Goal: Transaction & Acquisition: Purchase product/service

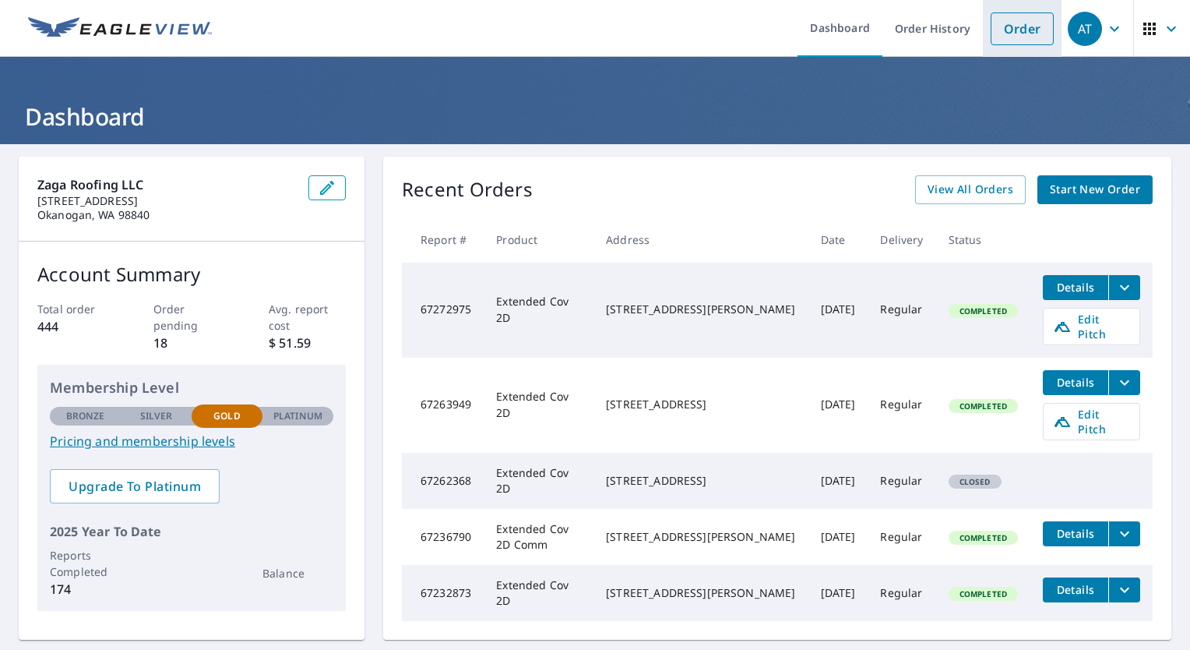
click at [1007, 30] on link "Order" at bounding box center [1022, 28] width 63 height 33
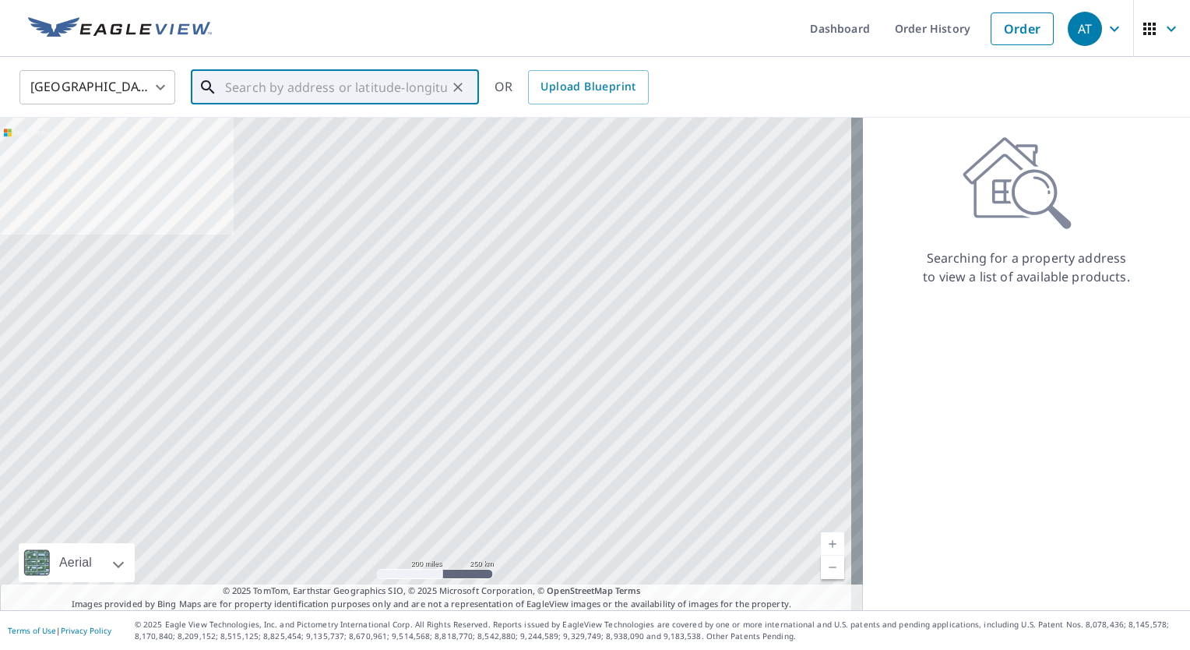
click at [258, 83] on input "text" at bounding box center [336, 87] width 222 height 44
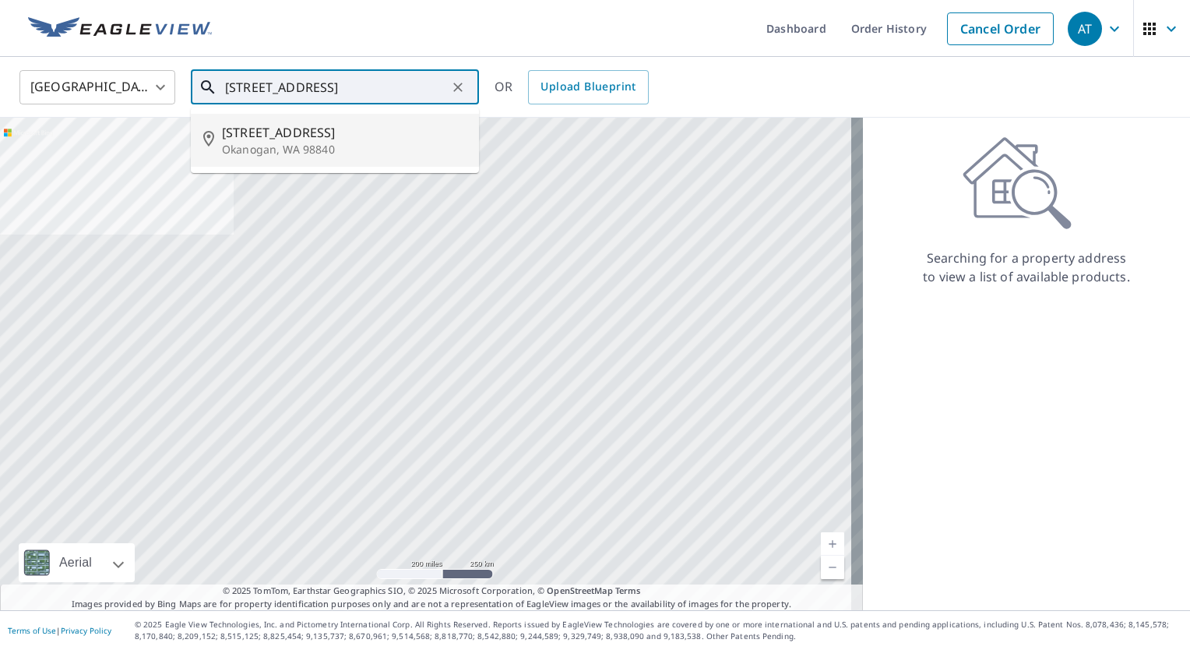
click at [261, 139] on span "[STREET_ADDRESS]" at bounding box center [344, 132] width 245 height 19
type input "[STREET_ADDRESS]"
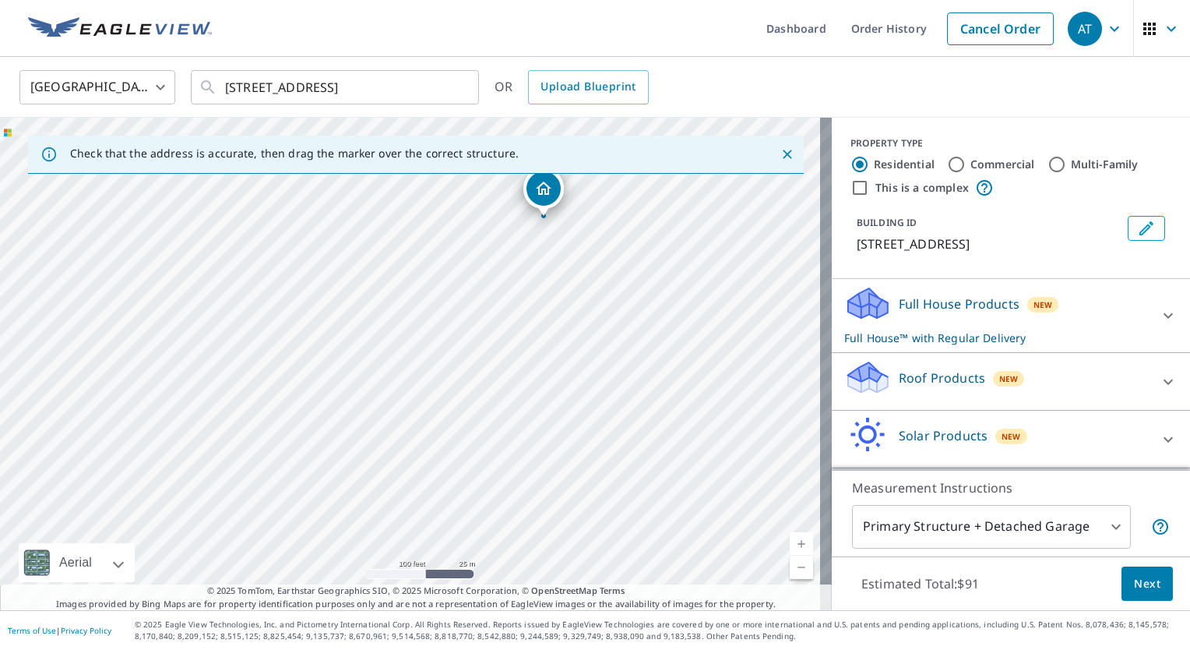
drag, startPoint x: 433, startPoint y: 357, endPoint x: 551, endPoint y: 198, distance: 198.2
drag, startPoint x: 401, startPoint y: 341, endPoint x: 583, endPoint y: 426, distance: 201.1
click at [588, 427] on div "[STREET_ADDRESS]" at bounding box center [416, 364] width 832 height 492
drag, startPoint x: 289, startPoint y: 407, endPoint x: 284, endPoint y: 363, distance: 44.0
click at [925, 387] on p "Roof Products" at bounding box center [942, 377] width 86 height 19
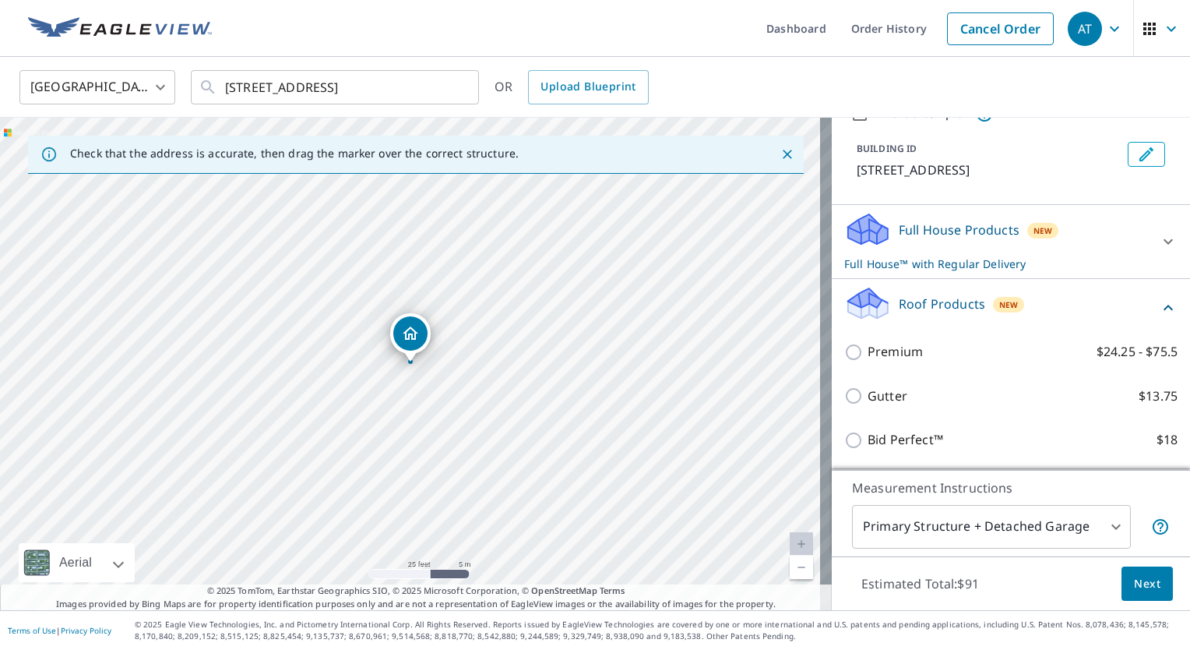
scroll to position [78, 0]
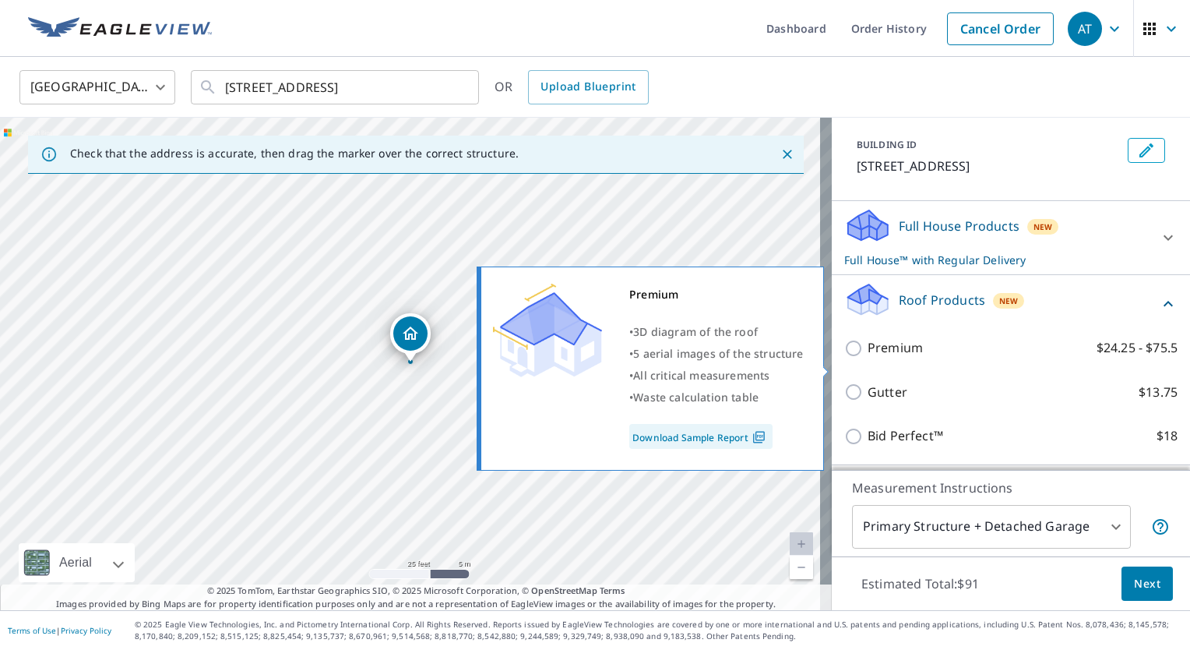
click at [851, 358] on input "Premium $24.25 - $75.5" at bounding box center [855, 348] width 23 height 19
checkbox input "true"
checkbox input "false"
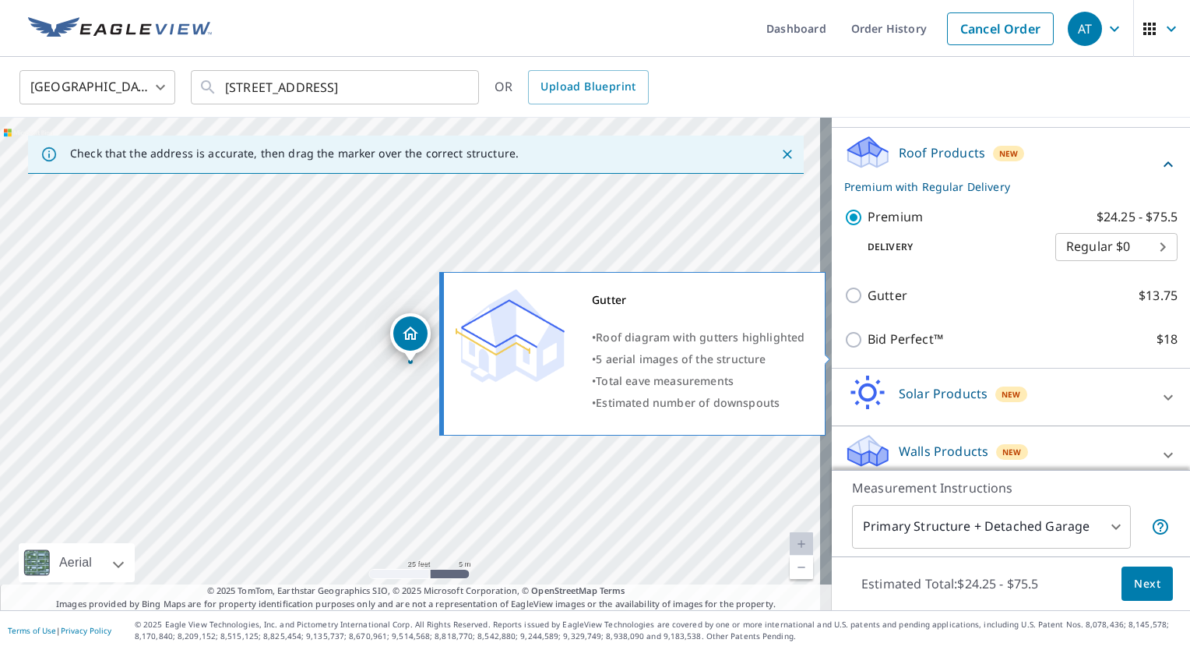
scroll to position [240, 0]
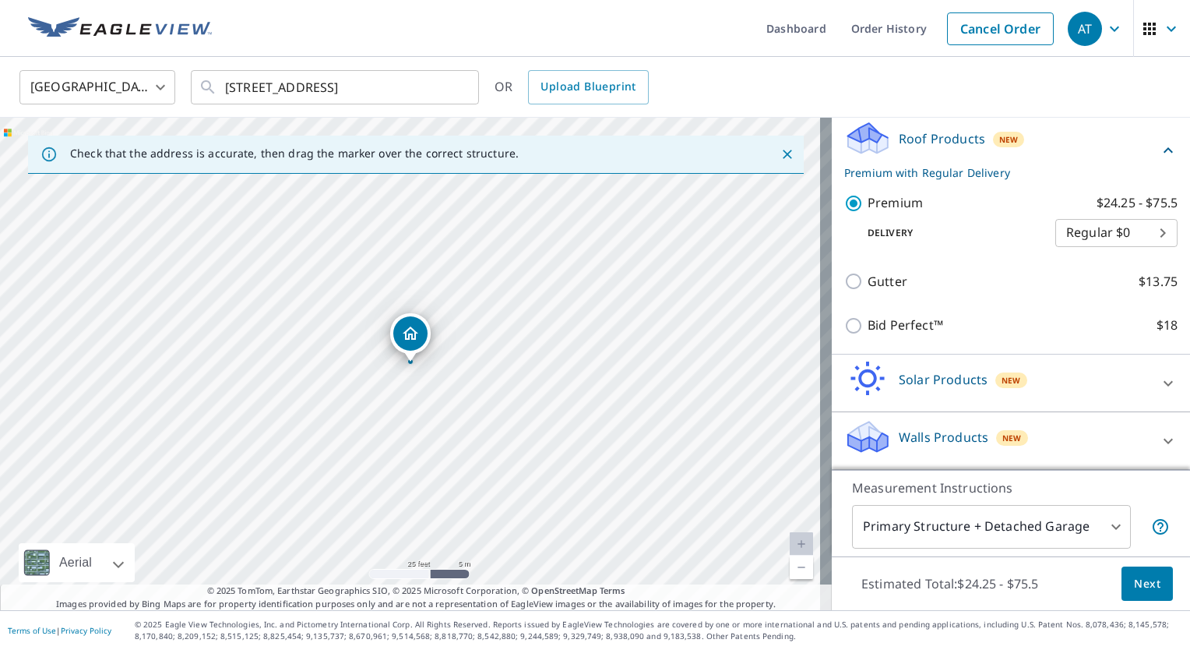
click at [1085, 525] on body "AT AT Dashboard Order History Cancel Order AT [GEOGRAPHIC_DATA] US ​ [STREET_AD…" at bounding box center [595, 325] width 1190 height 650
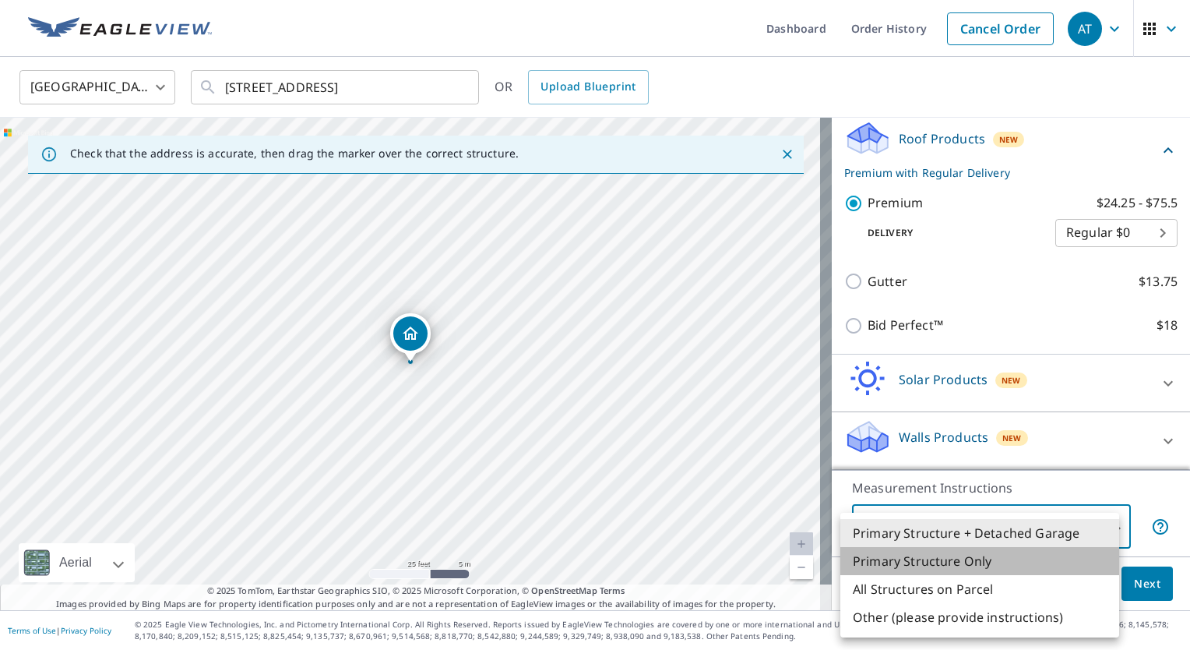
click at [900, 561] on li "Primary Structure Only" at bounding box center [979, 561] width 279 height 28
type input "2"
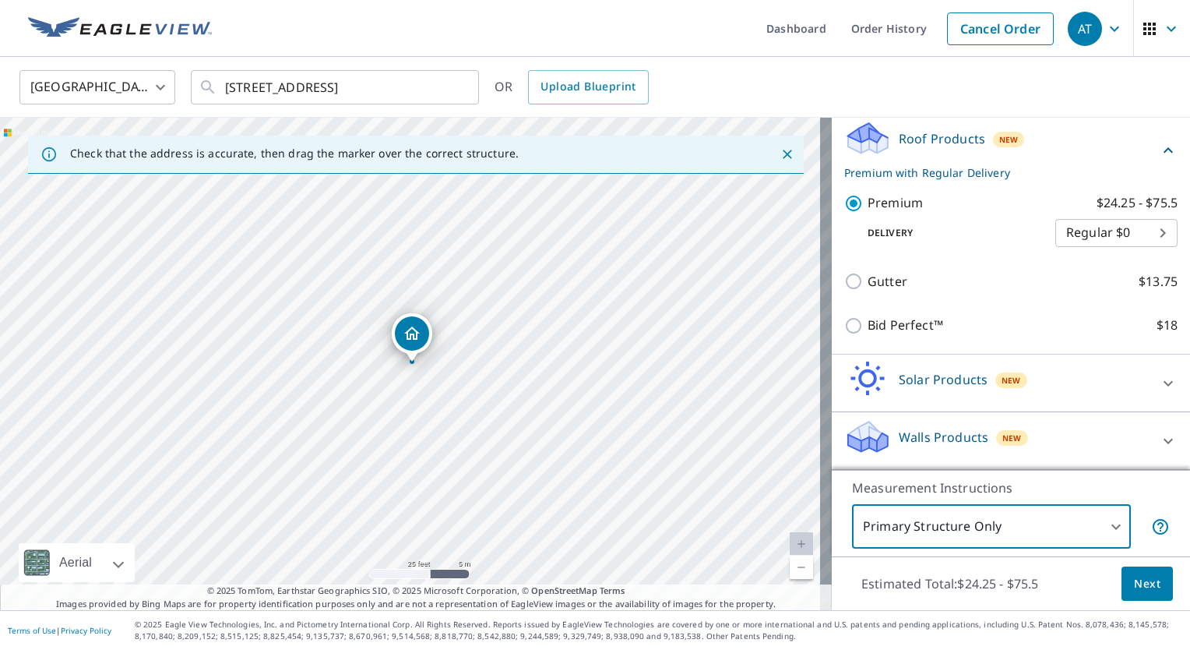
click at [1135, 581] on span "Next" at bounding box center [1147, 583] width 26 height 19
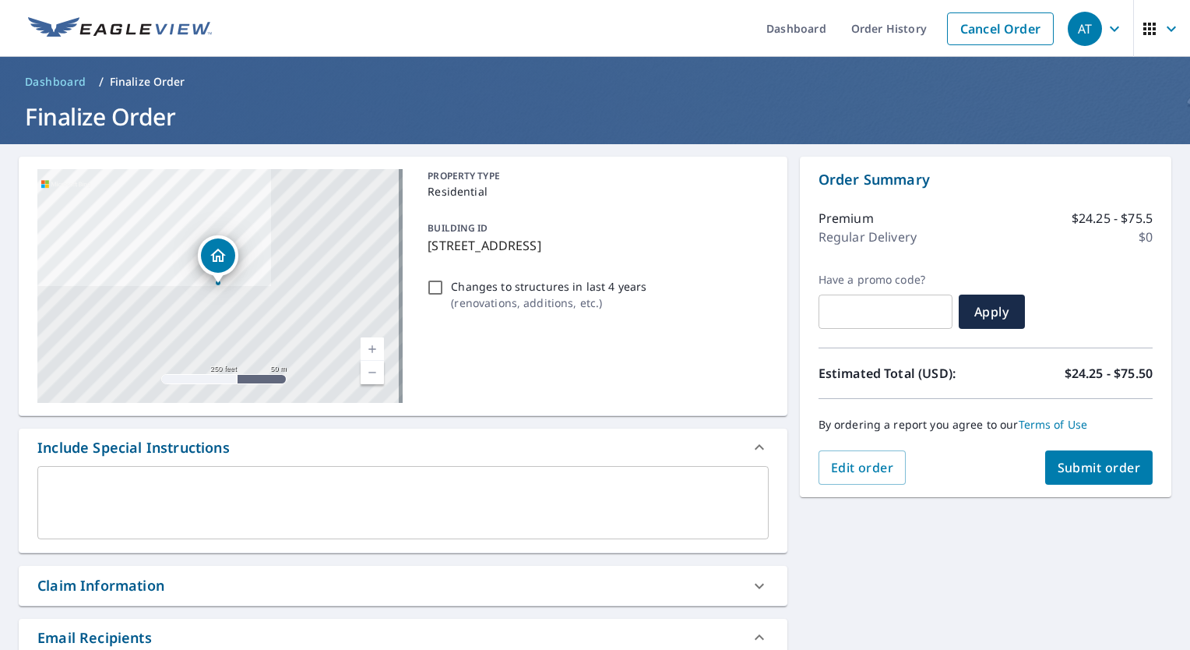
click at [1069, 466] on span "Submit order" at bounding box center [1099, 467] width 83 height 17
checkbox input "true"
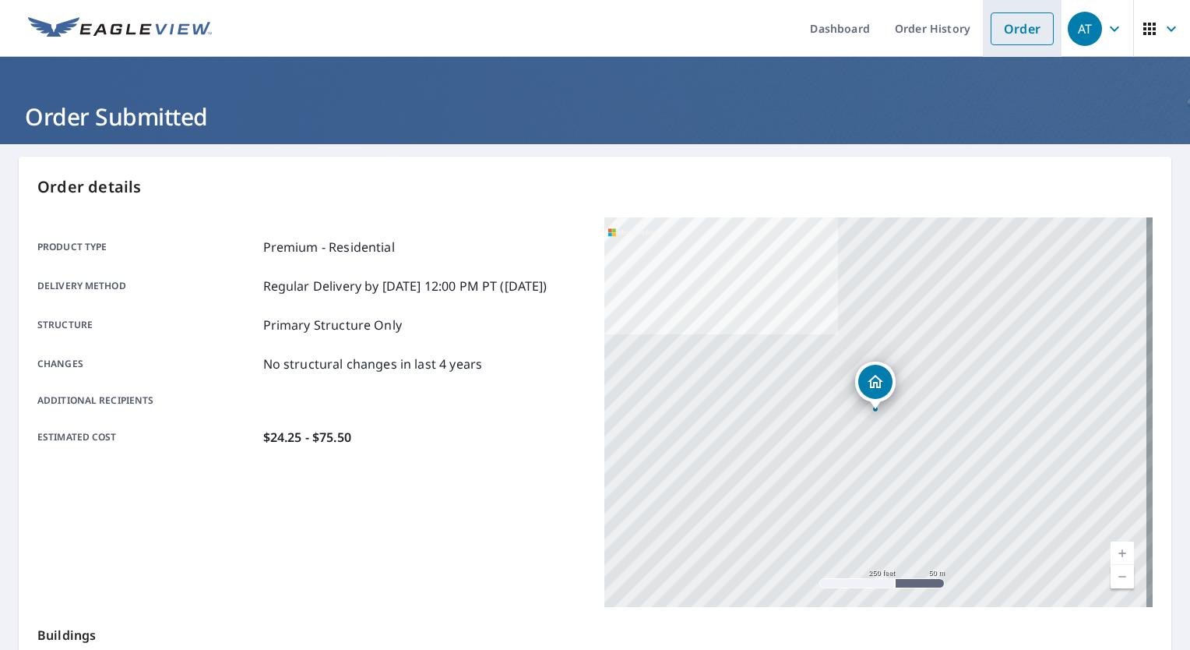
click at [1009, 33] on link "Order" at bounding box center [1022, 28] width 63 height 33
